Goal: Navigation & Orientation: Go to known website

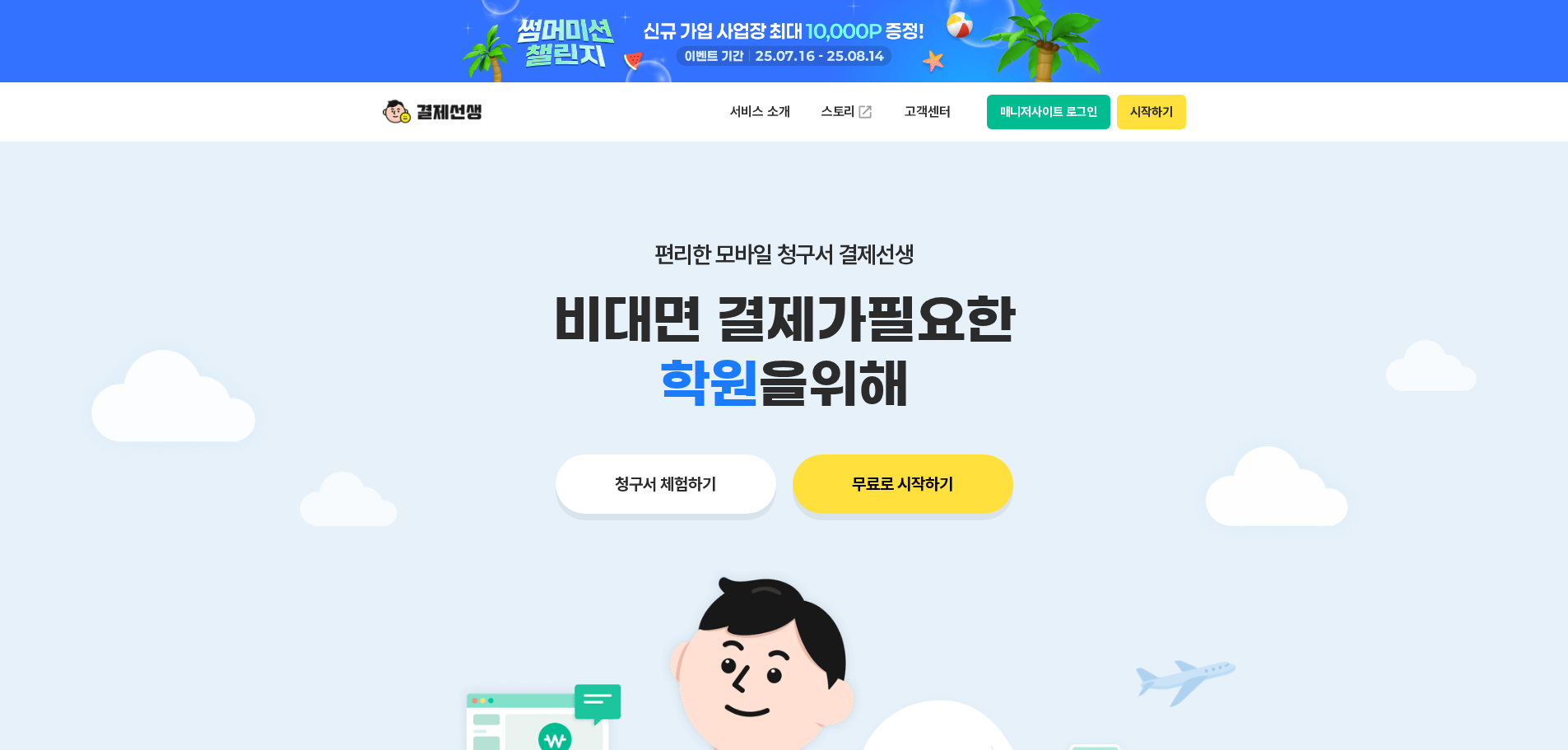
click at [1059, 128] on button "매니저사이트 로그인" at bounding box center [1049, 111] width 124 height 34
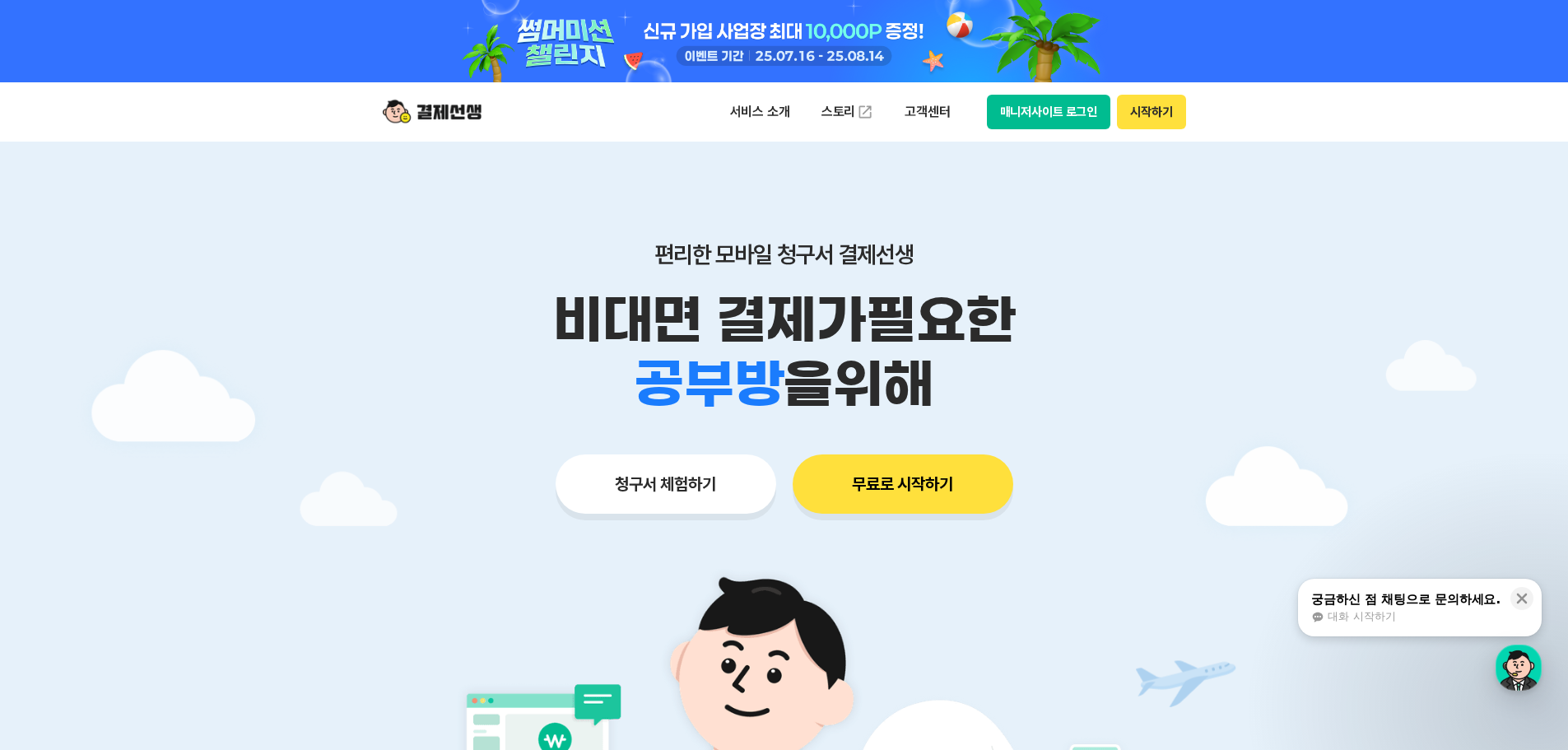
click at [1005, 115] on button "매니저사이트 로그인" at bounding box center [1049, 111] width 124 height 34
click at [1008, 112] on button "매니저사이트 로그인" at bounding box center [1049, 111] width 124 height 34
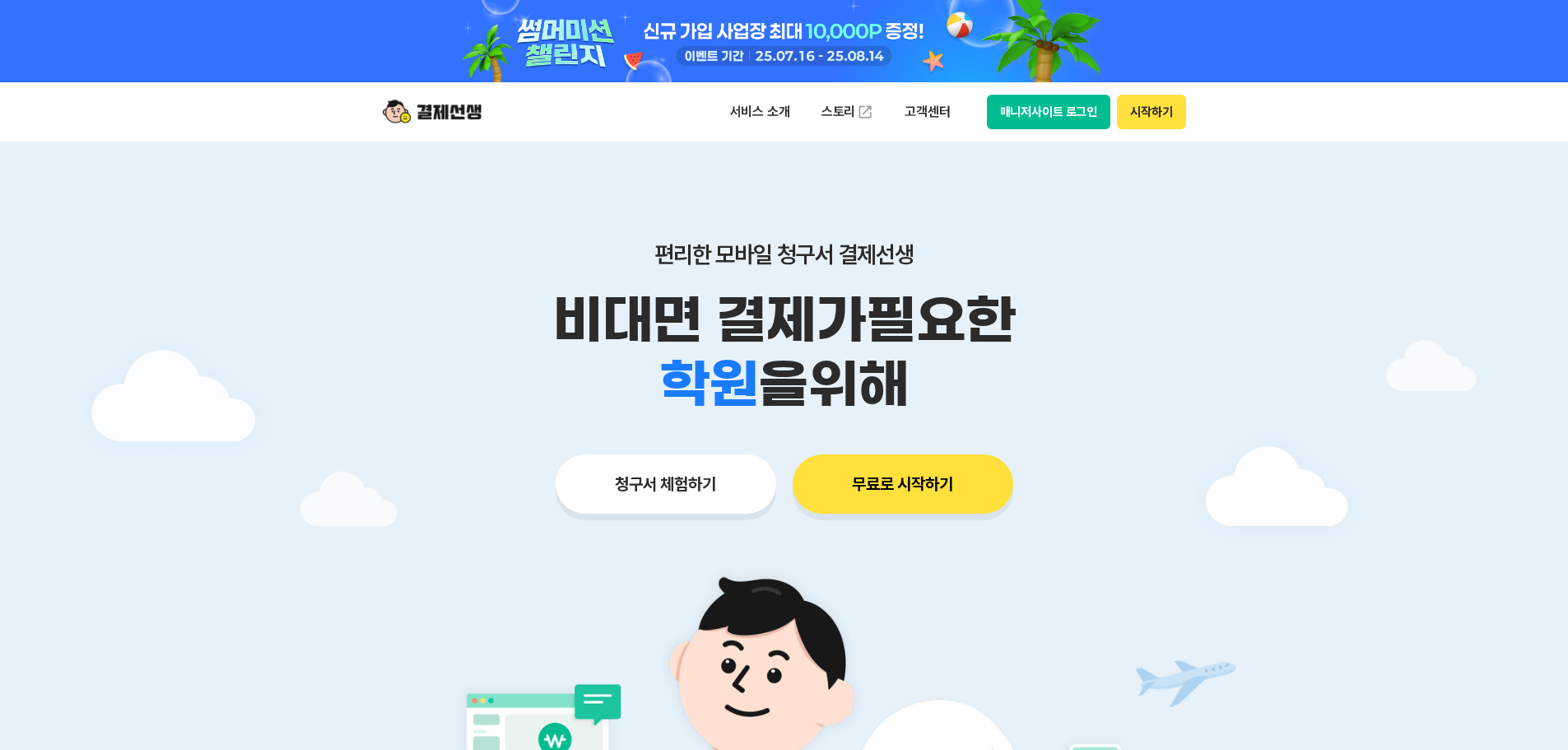
click at [1075, 105] on button "매니저사이트 로그인" at bounding box center [1049, 111] width 124 height 34
click at [1041, 120] on button "매니저사이트 로그인" at bounding box center [1049, 111] width 124 height 34
